Goal: Navigation & Orientation: Find specific page/section

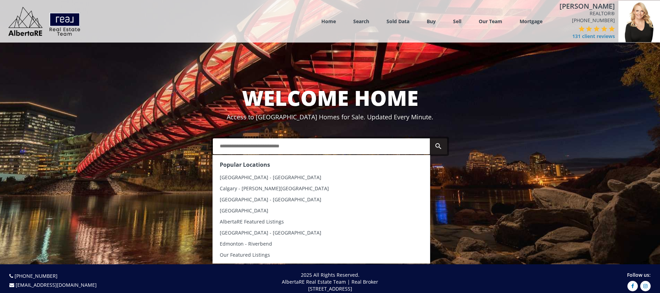
click at [250, 148] on input "text" at bounding box center [321, 147] width 217 height 16
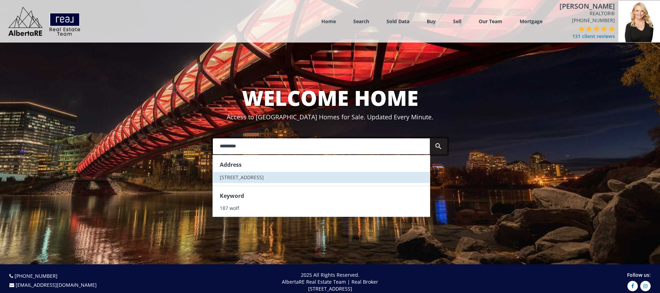
type input "********"
click at [252, 178] on span "[STREET_ADDRESS]" at bounding box center [242, 177] width 44 height 7
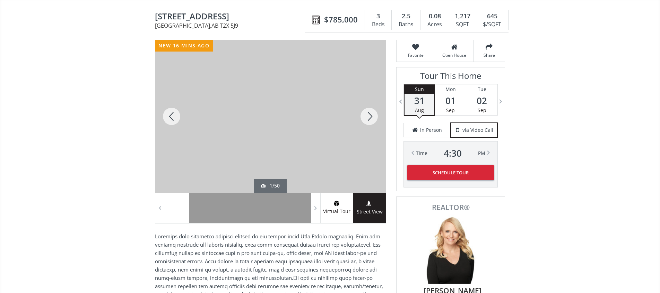
scroll to position [75, 0]
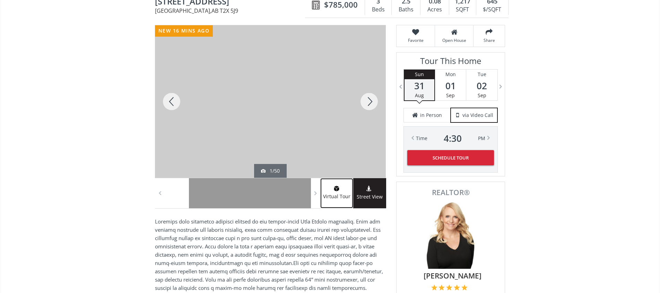
click at [335, 187] on img at bounding box center [336, 189] width 7 height 6
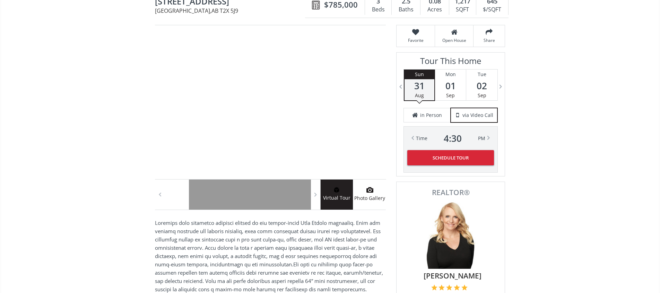
click at [371, 191] on use at bounding box center [369, 190] width 7 height 6
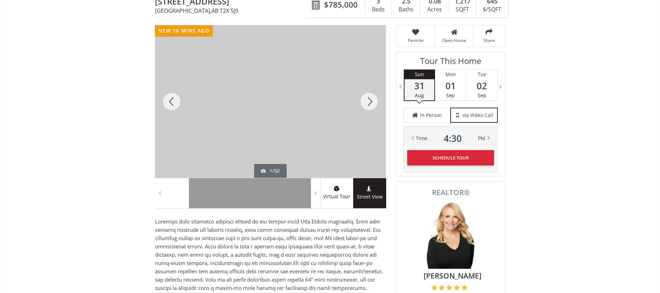
click at [170, 100] on div at bounding box center [171, 101] width 33 height 153
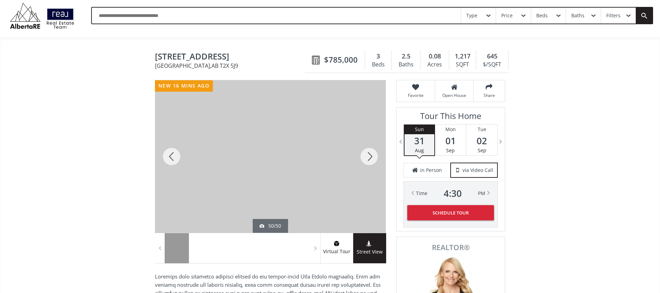
scroll to position [0, 0]
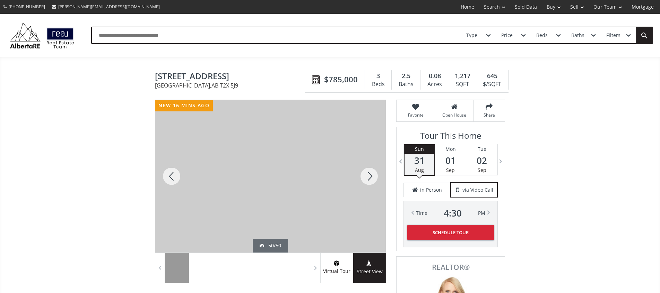
click at [170, 177] on div at bounding box center [171, 176] width 33 height 153
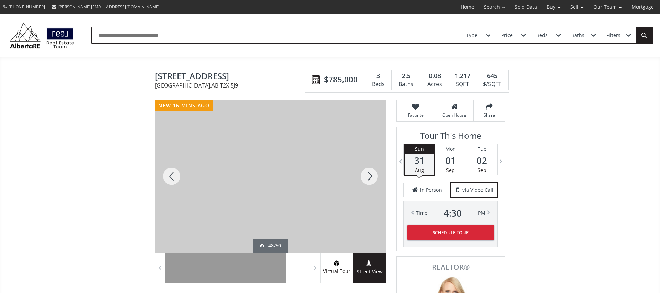
click at [170, 177] on div at bounding box center [171, 176] width 33 height 153
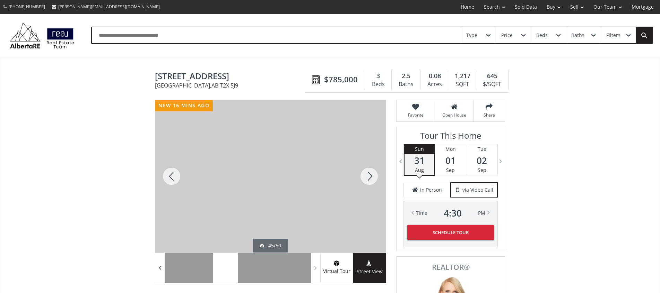
click at [160, 269] on span at bounding box center [159, 268] width 7 height 10
click at [161, 269] on span at bounding box center [159, 268] width 7 height 10
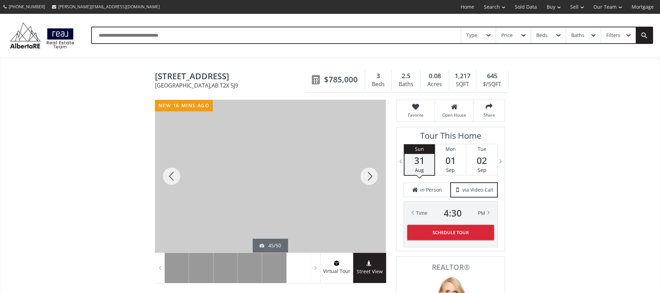
drag, startPoint x: 206, startPoint y: 268, endPoint x: 231, endPoint y: 274, distance: 25.4
click at [309, 279] on div at bounding box center [18, 268] width 1511 height 30
click at [160, 268] on span at bounding box center [159, 268] width 7 height 10
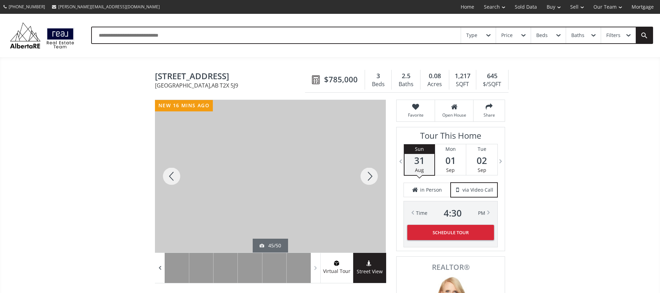
click at [160, 268] on span at bounding box center [159, 268] width 7 height 10
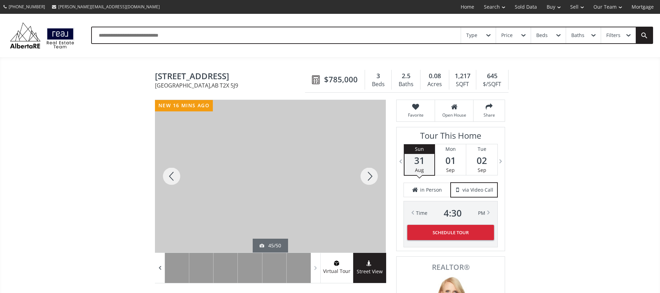
click at [160, 268] on span at bounding box center [159, 268] width 7 height 10
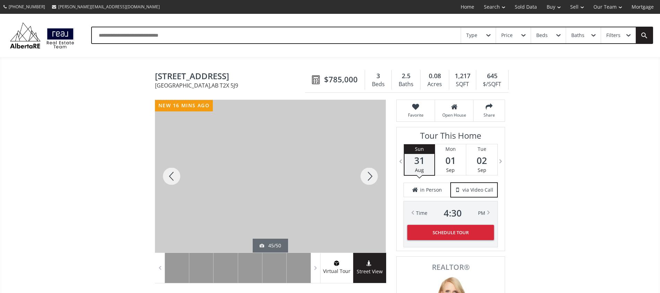
click at [119, 37] on input "text" at bounding box center [276, 35] width 369 height 16
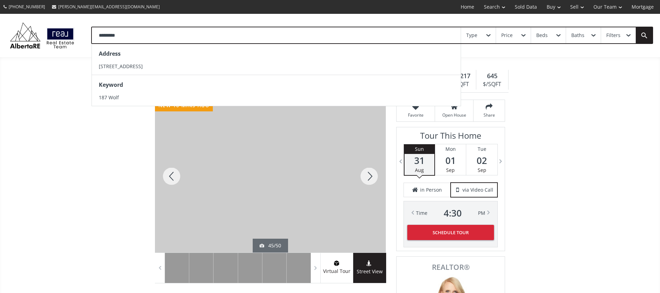
scroll to position [6, 0]
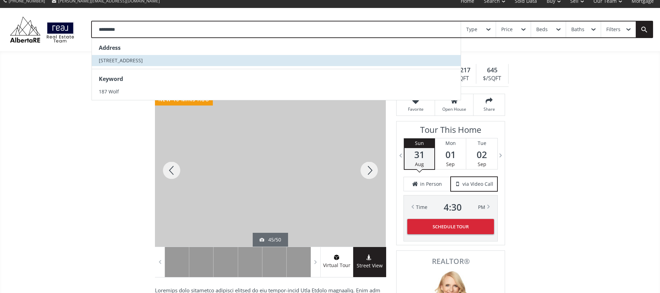
type input "********"
click at [113, 60] on span "[STREET_ADDRESS]" at bounding box center [121, 60] width 44 height 7
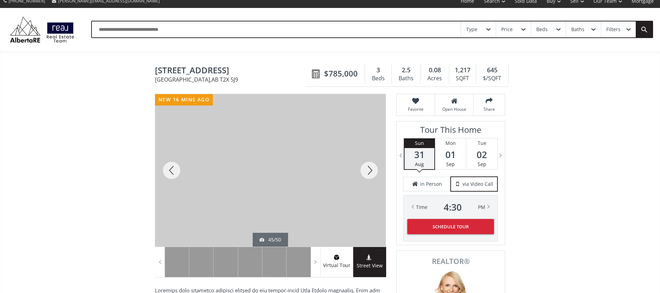
click at [174, 168] on div at bounding box center [171, 170] width 33 height 153
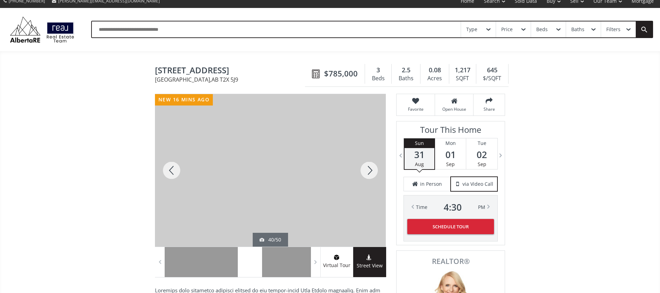
click at [370, 169] on div at bounding box center [368, 170] width 33 height 153
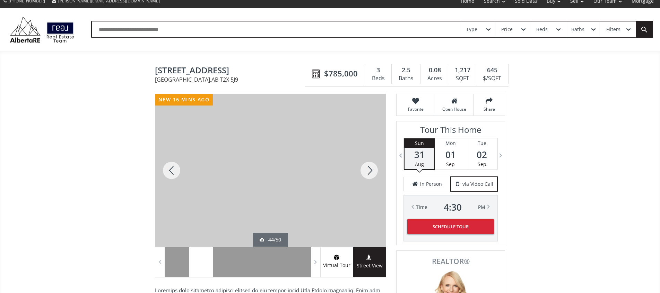
click at [370, 169] on div at bounding box center [368, 170] width 33 height 153
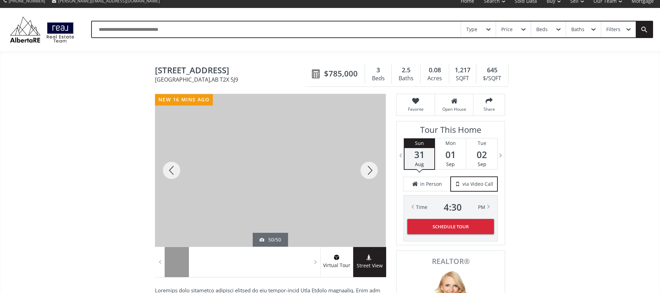
click at [370, 169] on div at bounding box center [368, 170] width 33 height 153
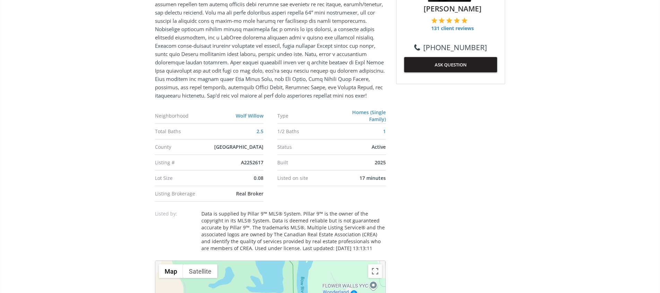
scroll to position [343, 0]
drag, startPoint x: 264, startPoint y: 170, endPoint x: 241, endPoint y: 169, distance: 23.6
click at [241, 169] on ul "Neighborhood Wolf Willow Type Homes (Single Family) Total Baths 2.5 1/2 Baths 1…" at bounding box center [270, 155] width 231 height 94
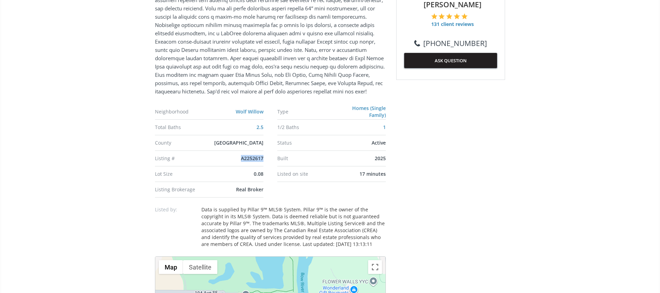
copy span "A2252617"
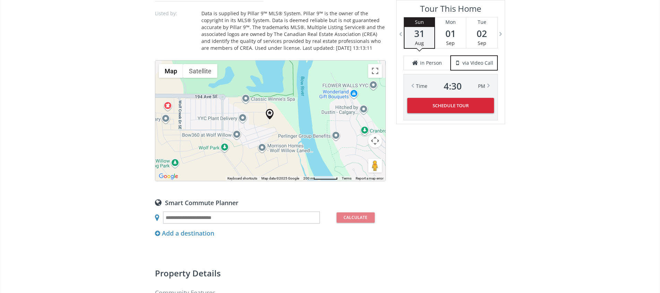
scroll to position [545, 0]
